Goal: Obtain resource: Download file/media

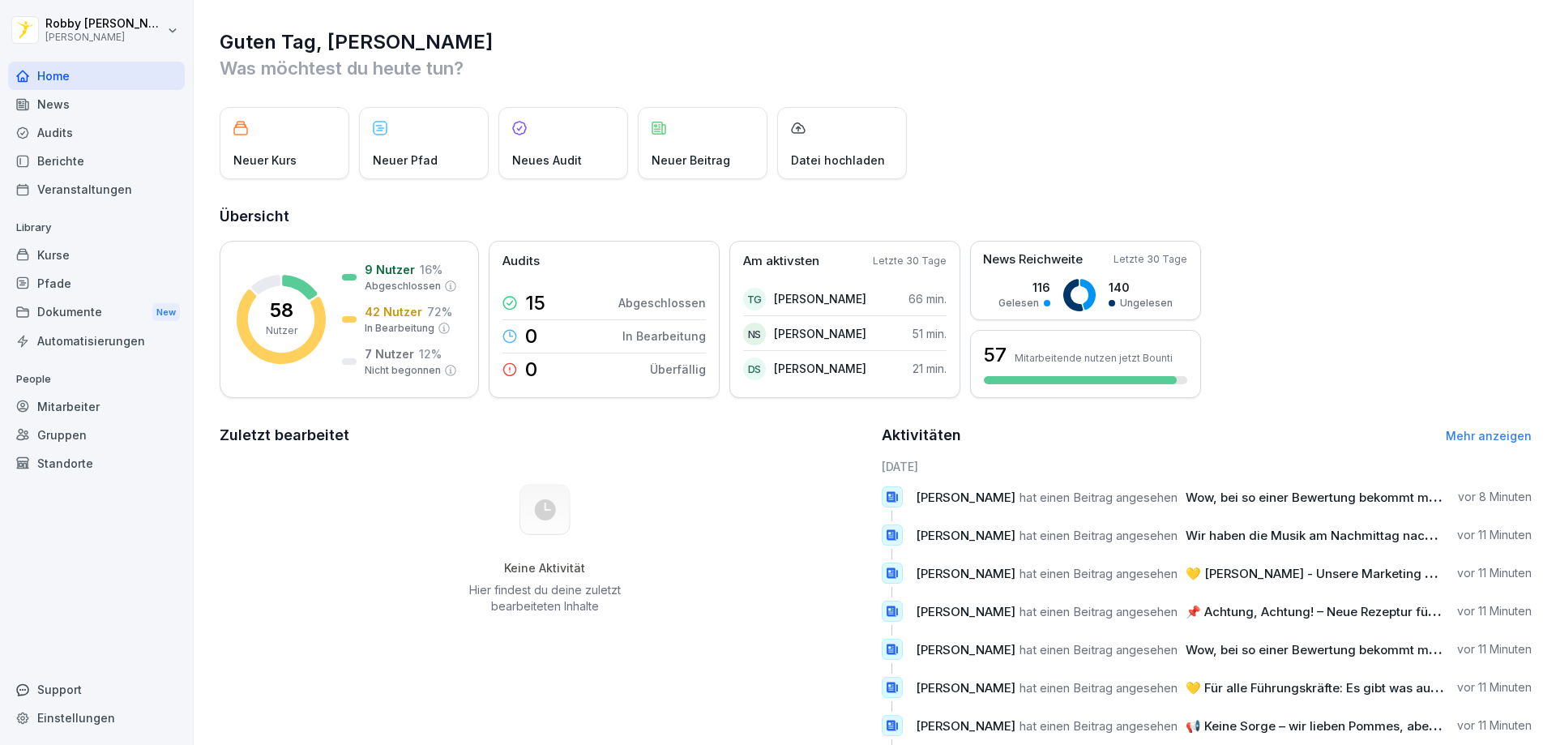
click at [51, 109] on div "News" at bounding box center [96, 104] width 177 height 28
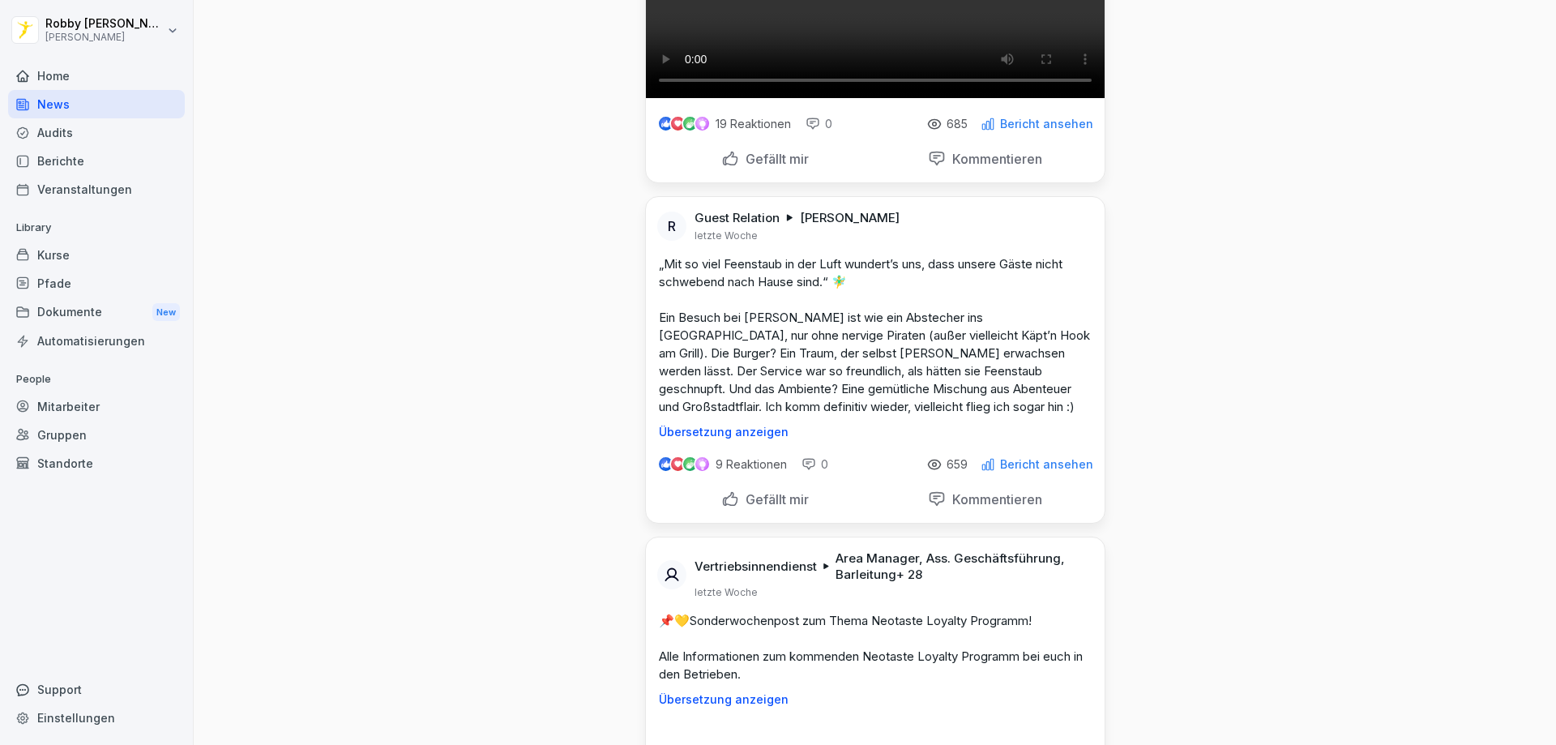
scroll to position [7465, 0]
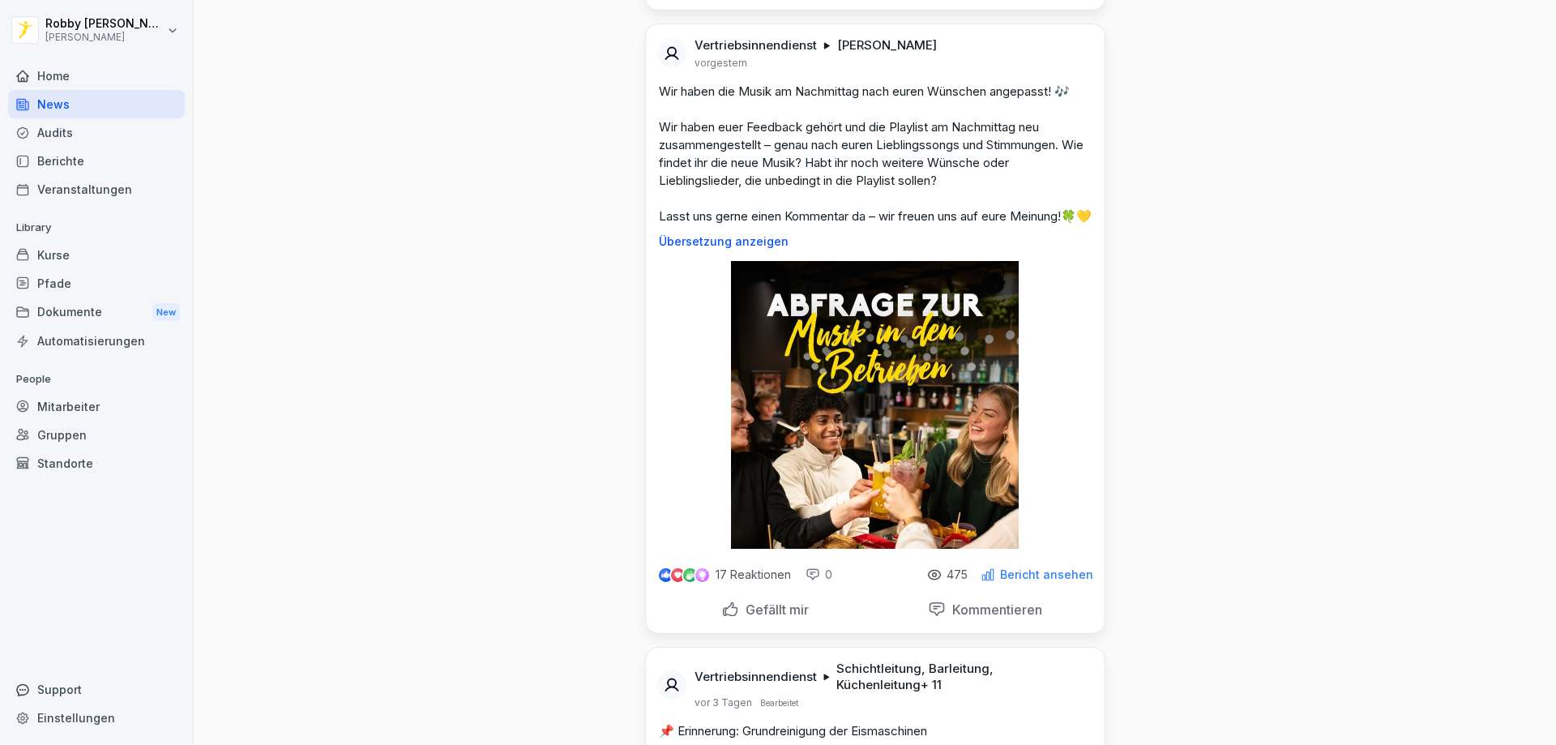
scroll to position [2926, 0]
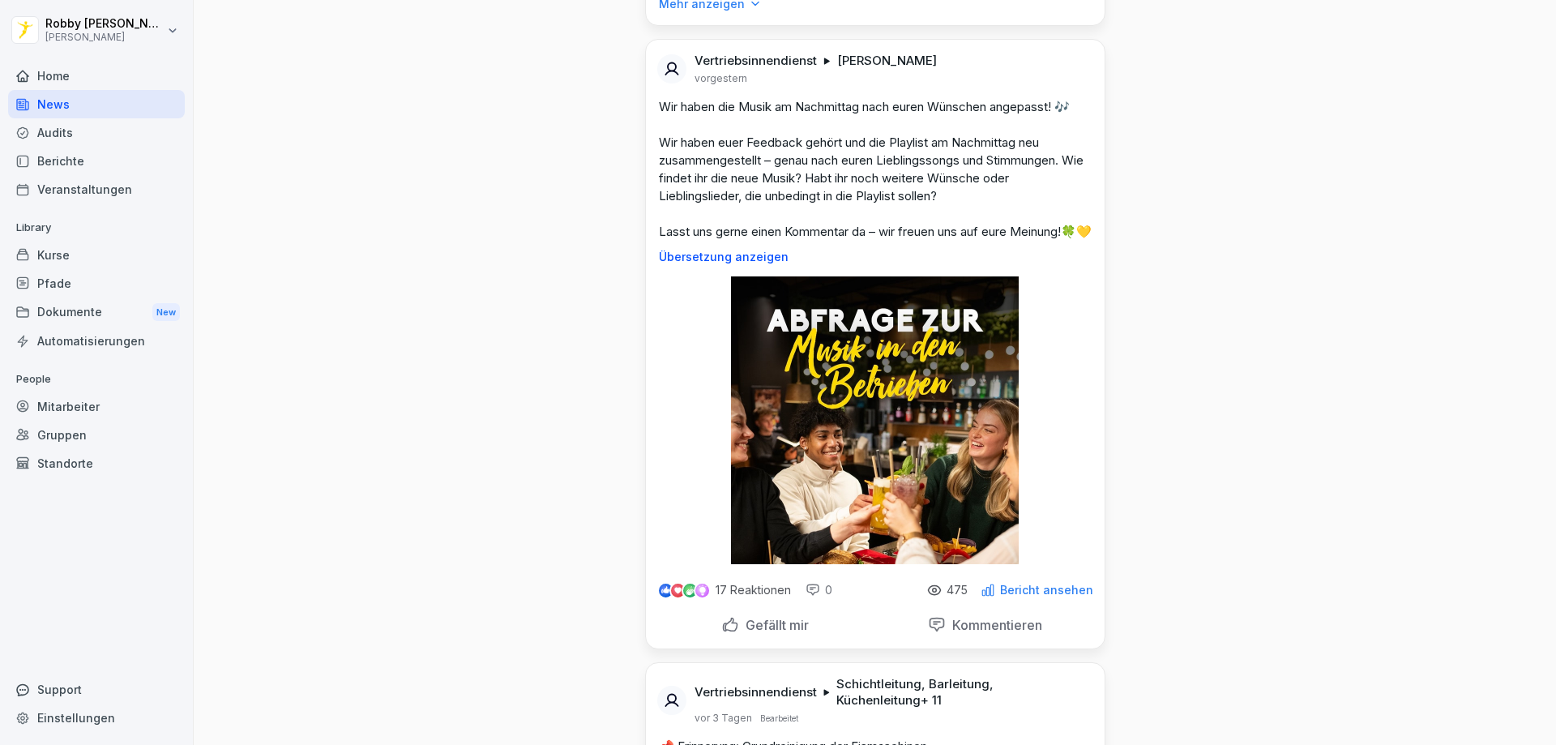
click at [77, 306] on div "Dokumente New" at bounding box center [96, 312] width 177 height 30
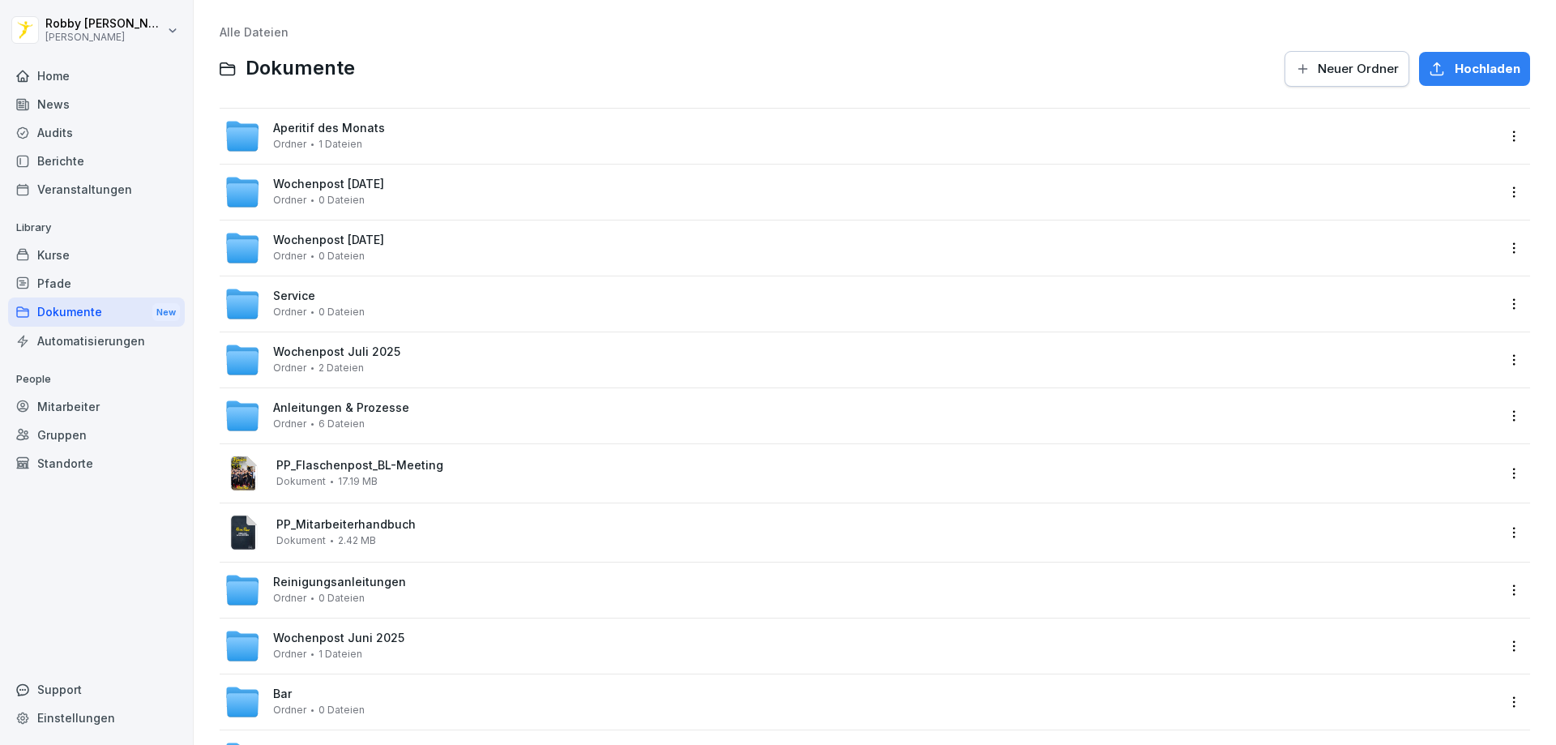
click at [348, 119] on div "Aperitif des Monats Ordner 1 Dateien" at bounding box center [860, 136] width 1272 height 36
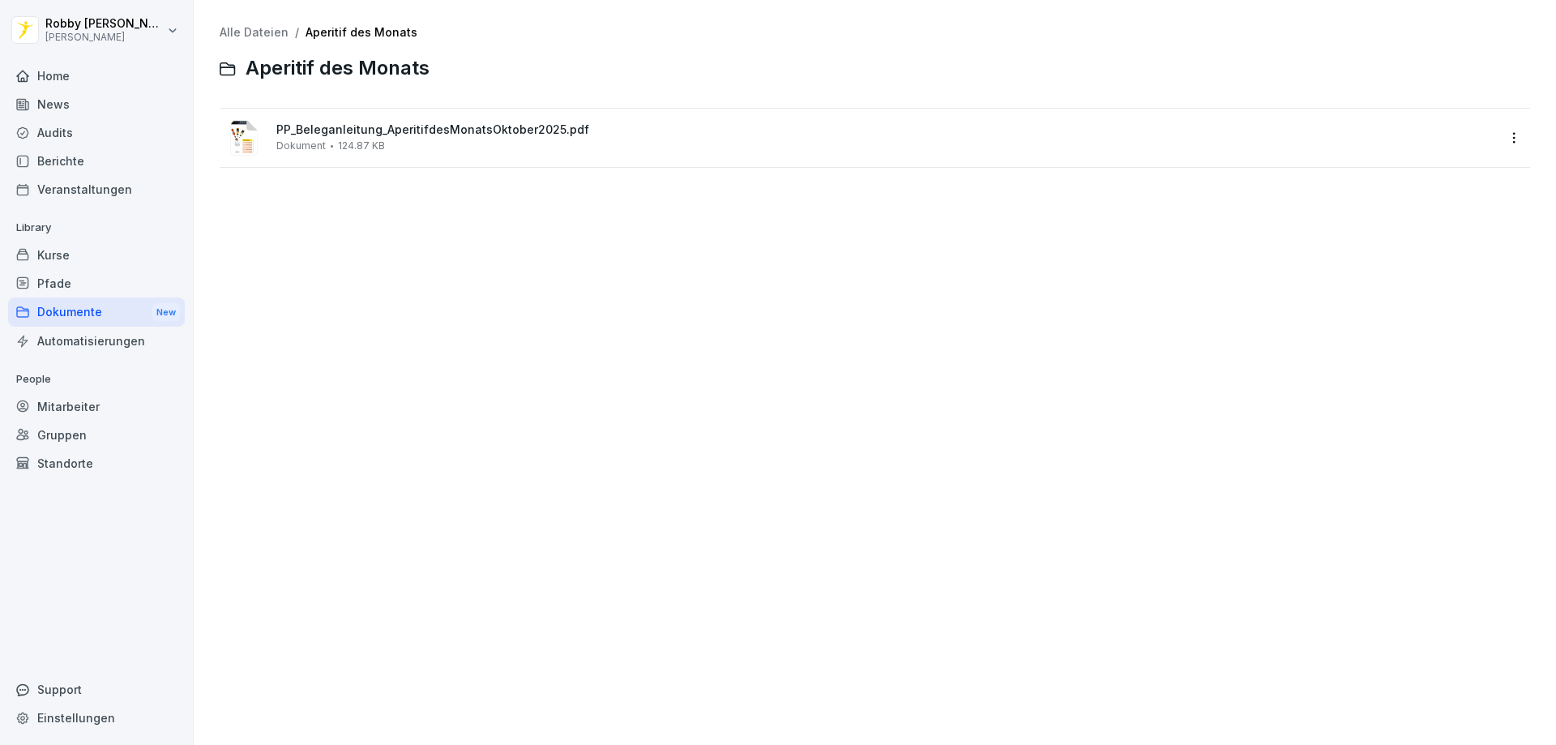
click at [344, 143] on span "124.87 KB" at bounding box center [361, 145] width 47 height 11
click at [344, 143] on div at bounding box center [778, 372] width 1556 height 745
click at [485, 143] on div "PP_Beleganleitung_AperitifdesMonatsOktober2025.pdf Dokument 124.87 KB" at bounding box center [886, 137] width 1220 height 28
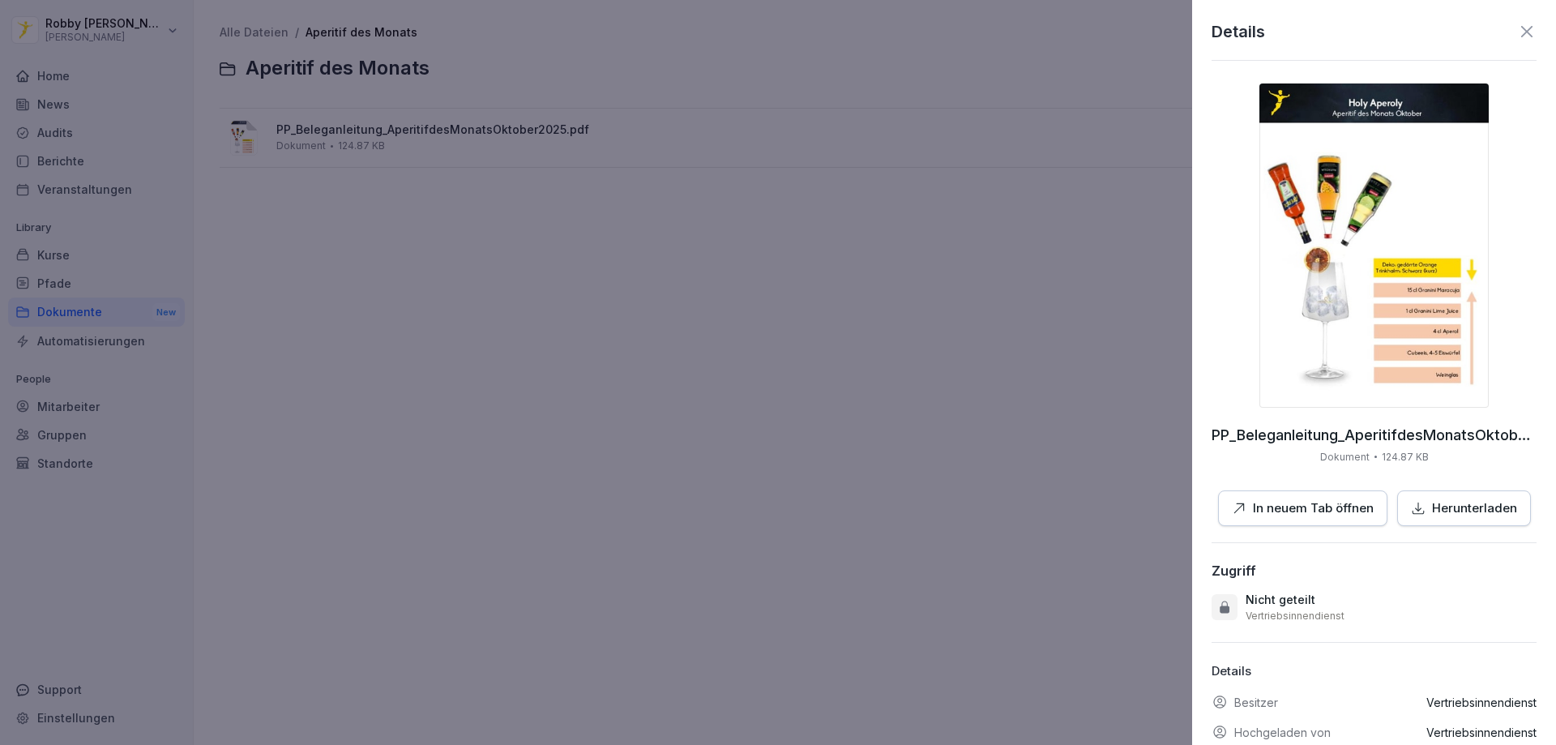
click at [1258, 506] on p "In neuem Tab öffnen" at bounding box center [1313, 508] width 121 height 19
click at [322, 316] on div at bounding box center [778, 372] width 1556 height 745
